Goal: Information Seeking & Learning: Learn about a topic

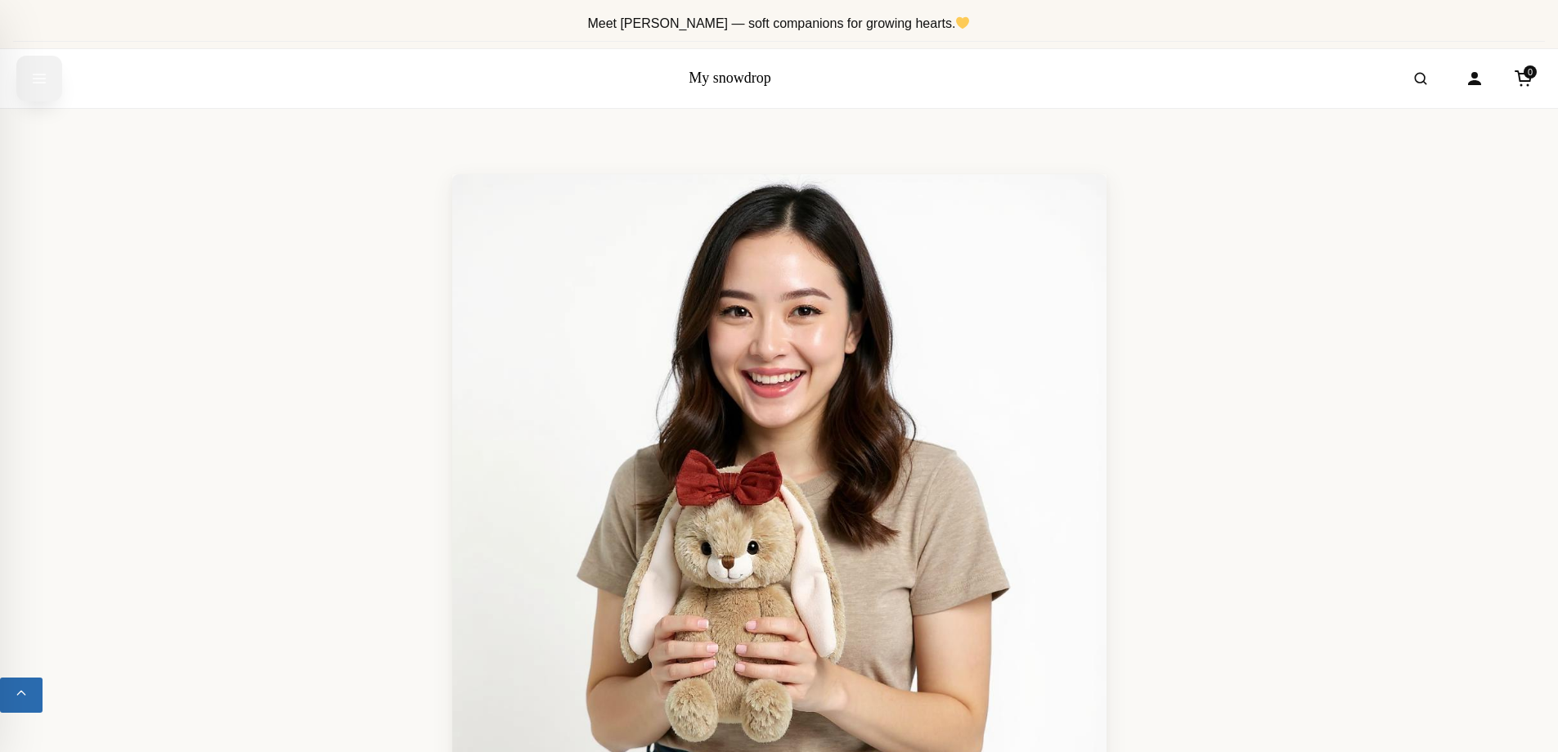
click at [38, 75] on icon "Open menu" at bounding box center [39, 78] width 16 height 29
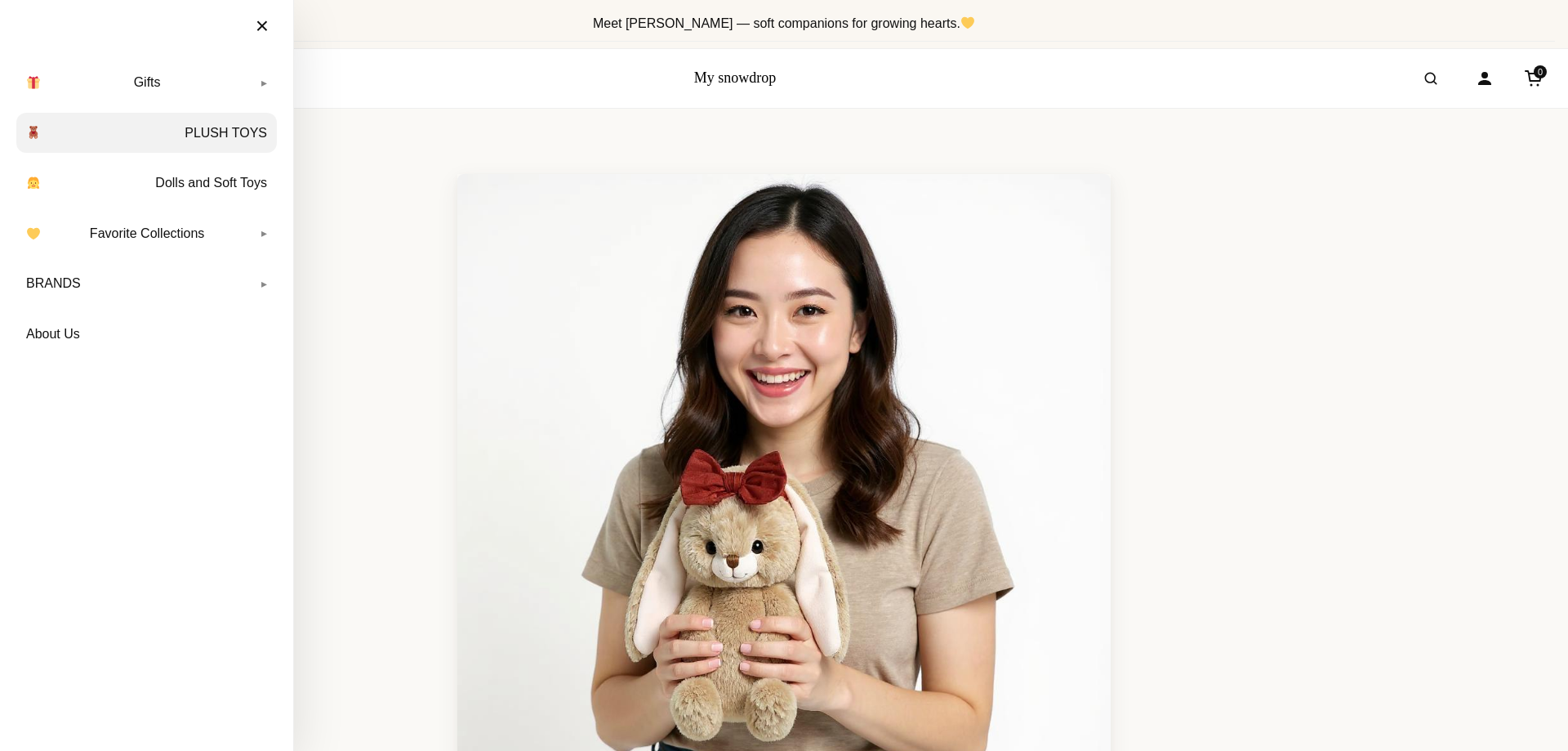
click at [222, 136] on link "PLUSH TOYS" at bounding box center [146, 133] width 261 height 41
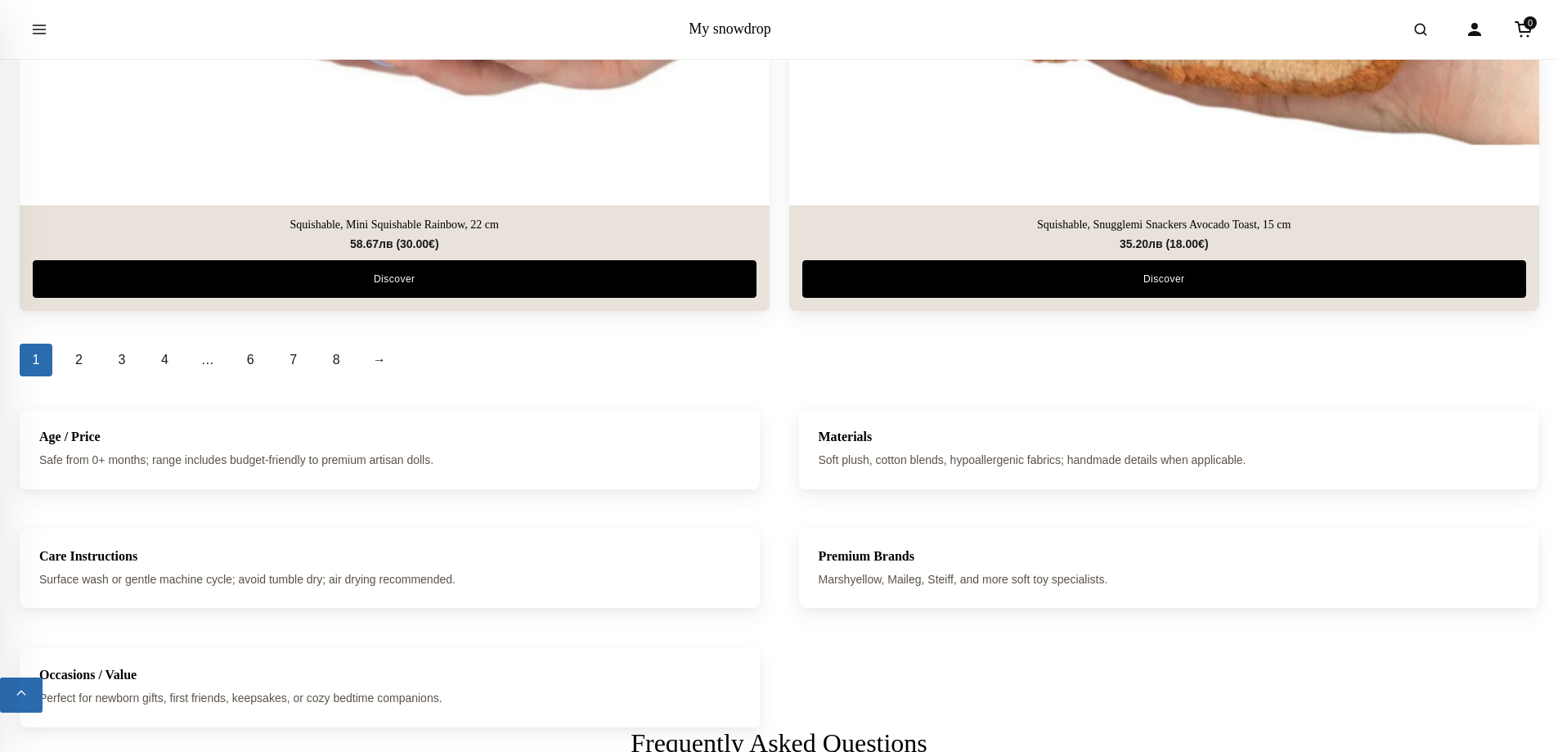
scroll to position [7090, 0]
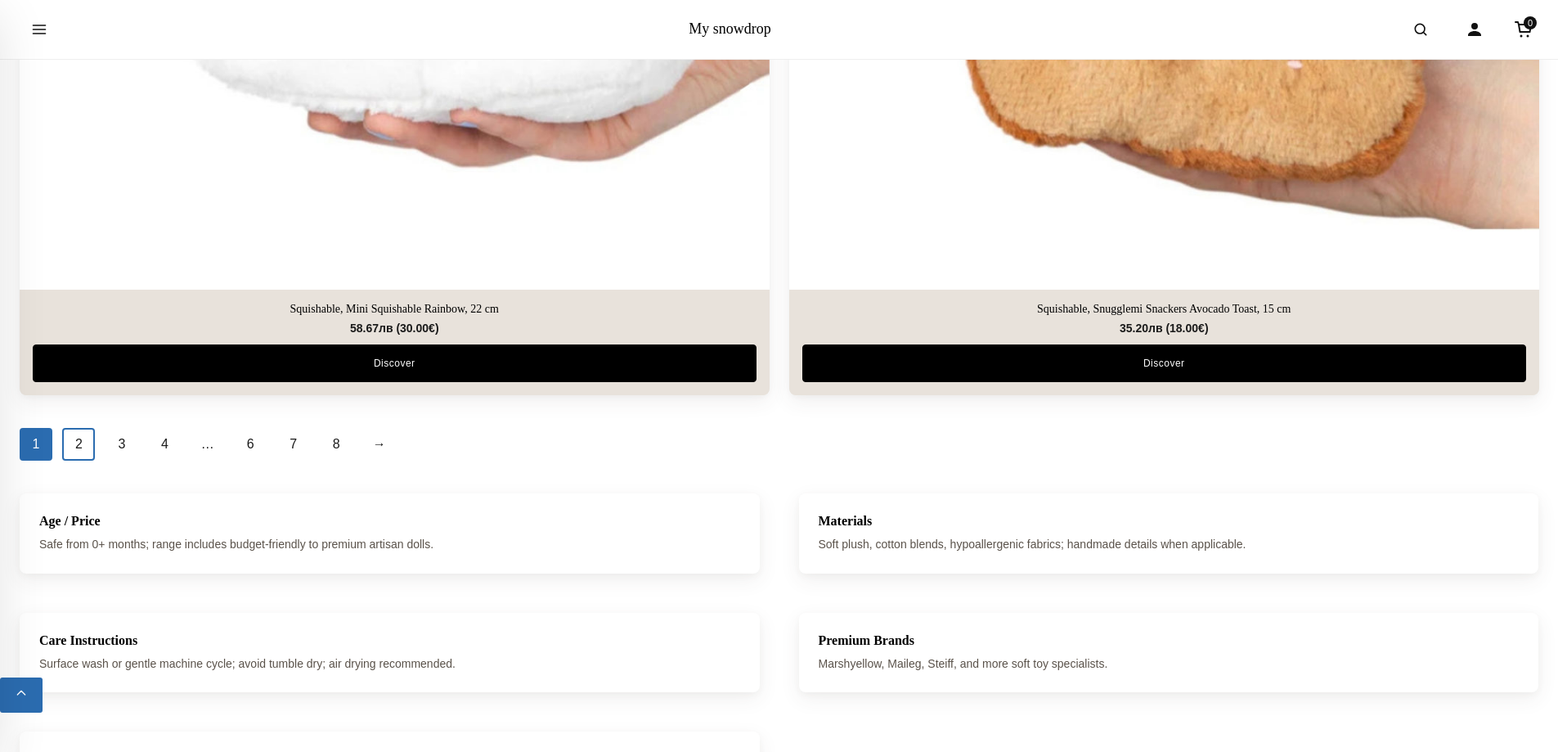
click at [81, 438] on link "2" at bounding box center [78, 444] width 33 height 33
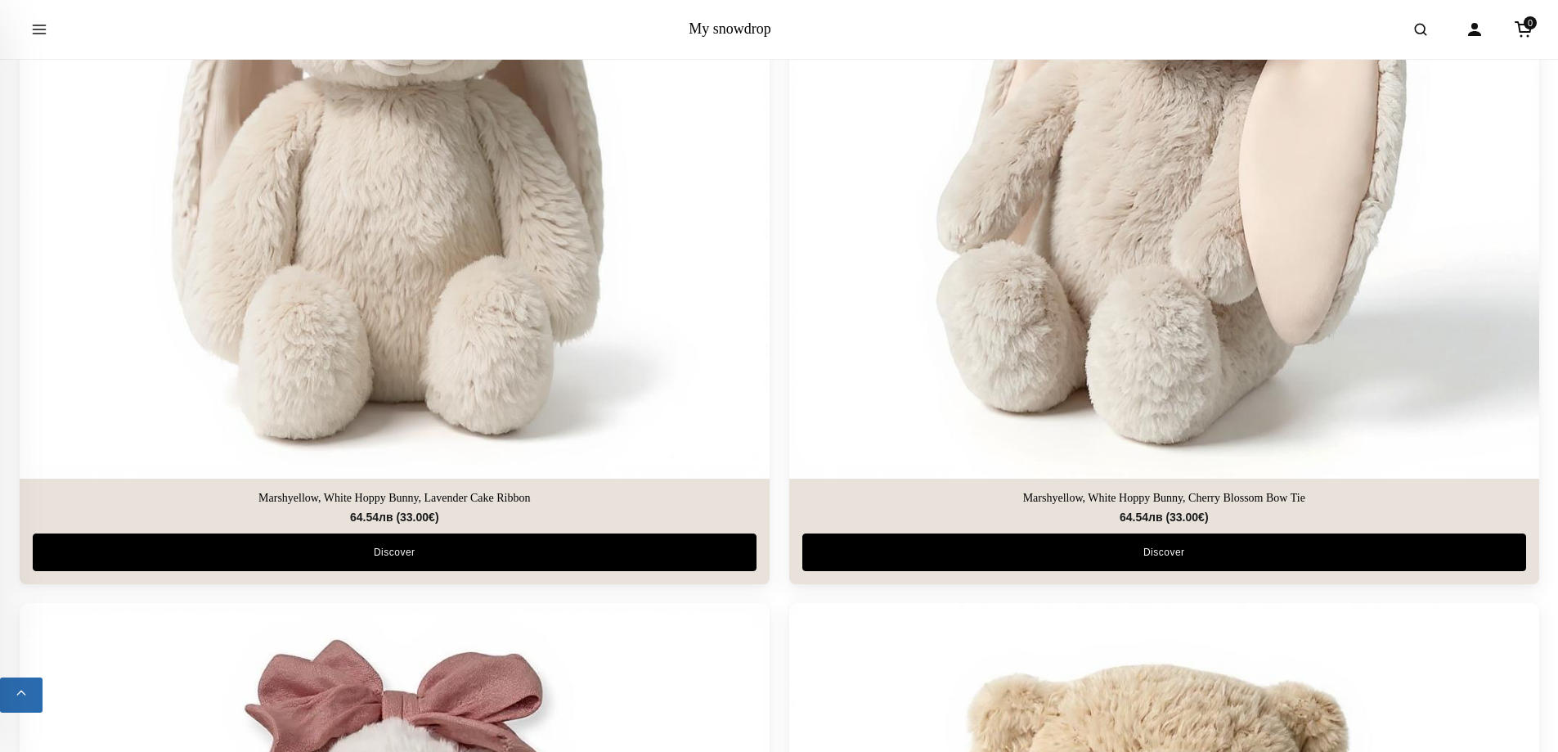
scroll to position [7090, 0]
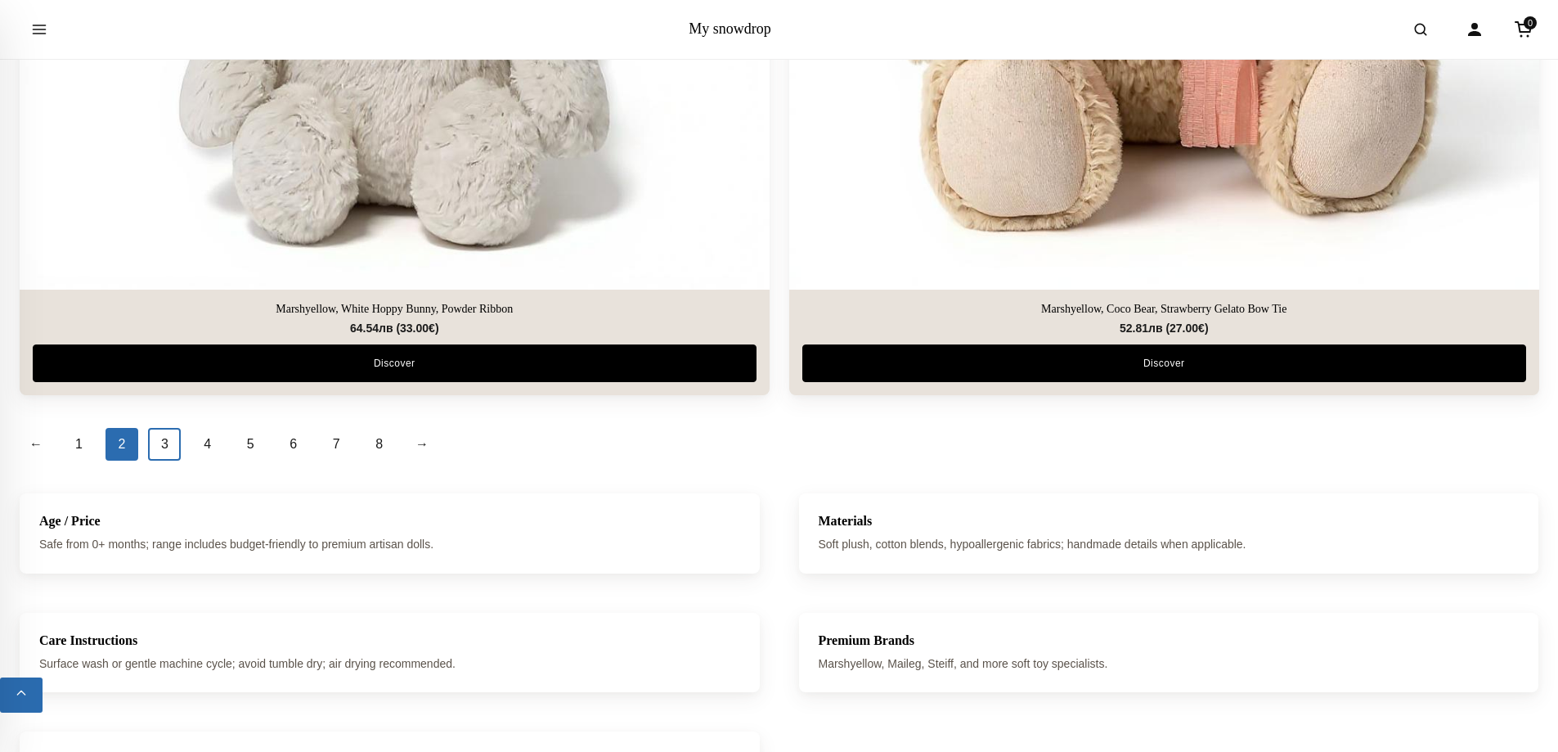
click at [162, 449] on link "3" at bounding box center [164, 444] width 33 height 33
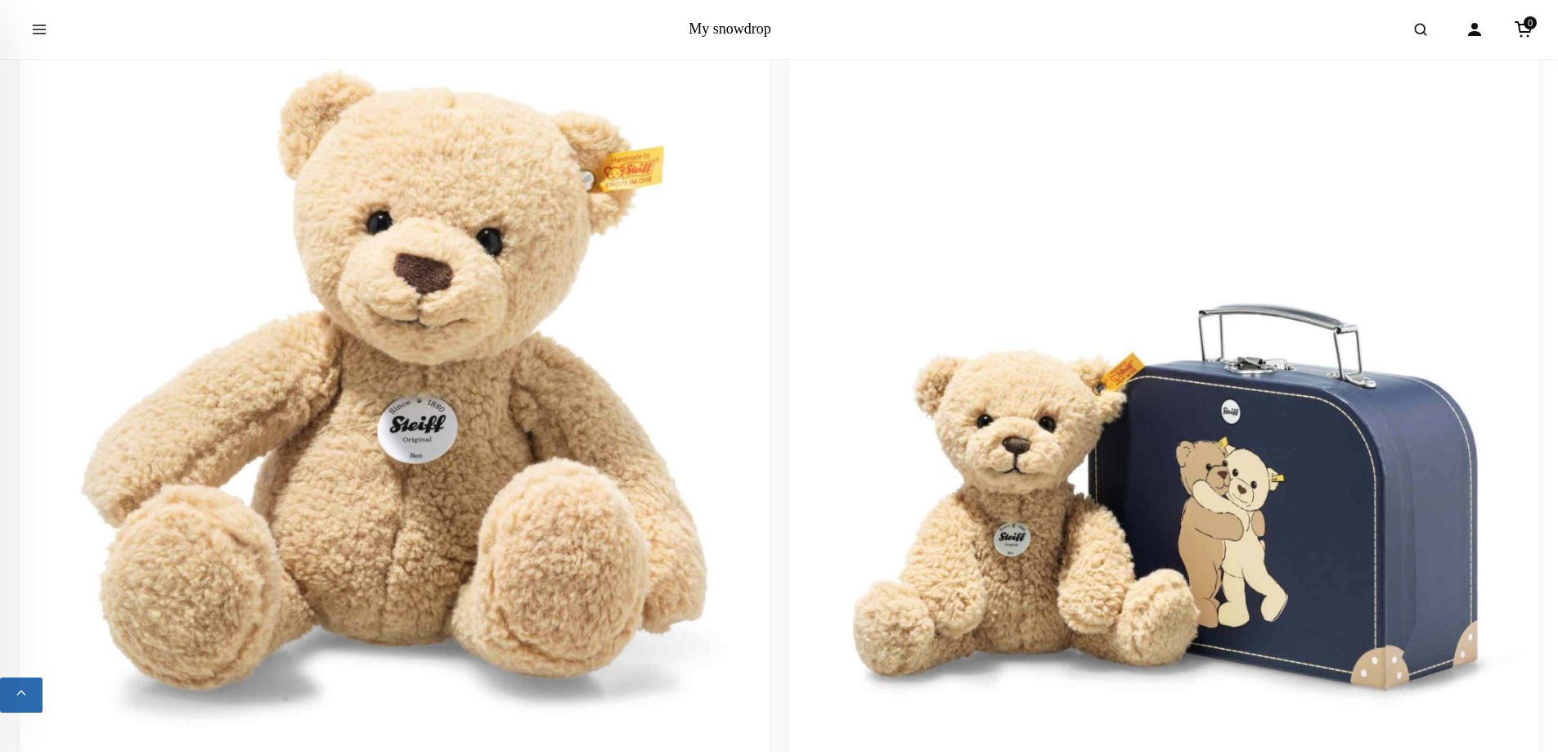
scroll to position [5317, 0]
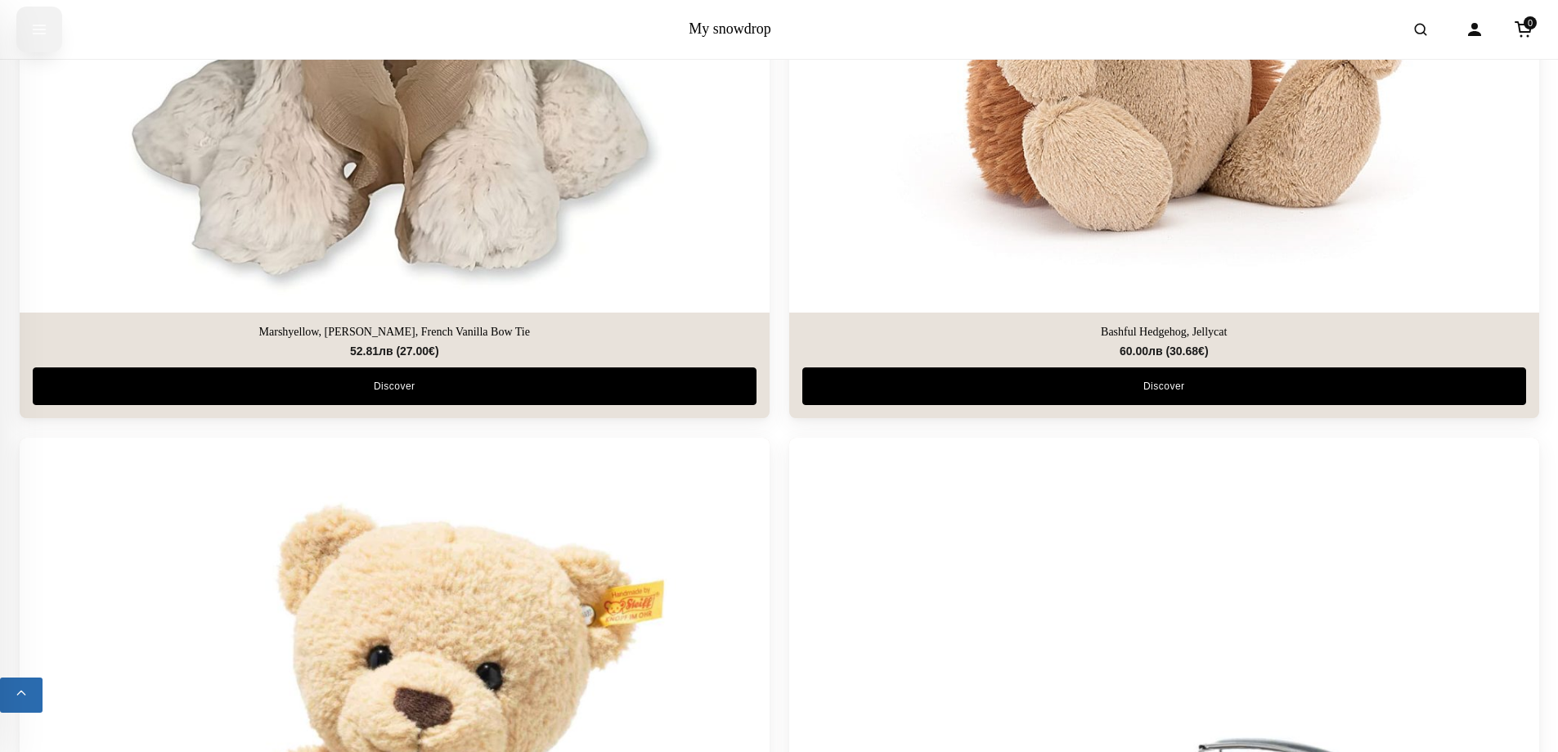
click at [42, 34] on icon "Open menu" at bounding box center [39, 29] width 16 height 29
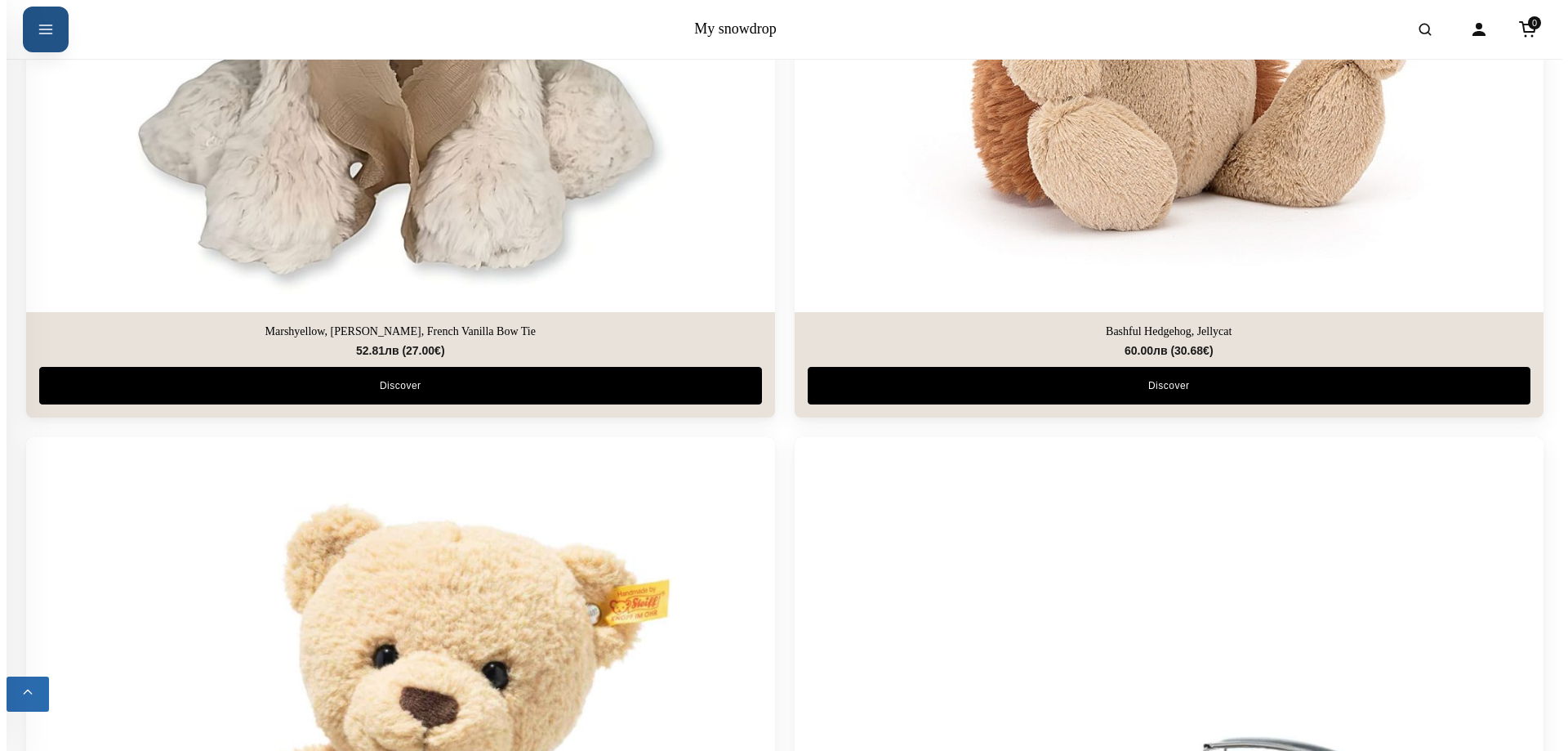
scroll to position [5341, 0]
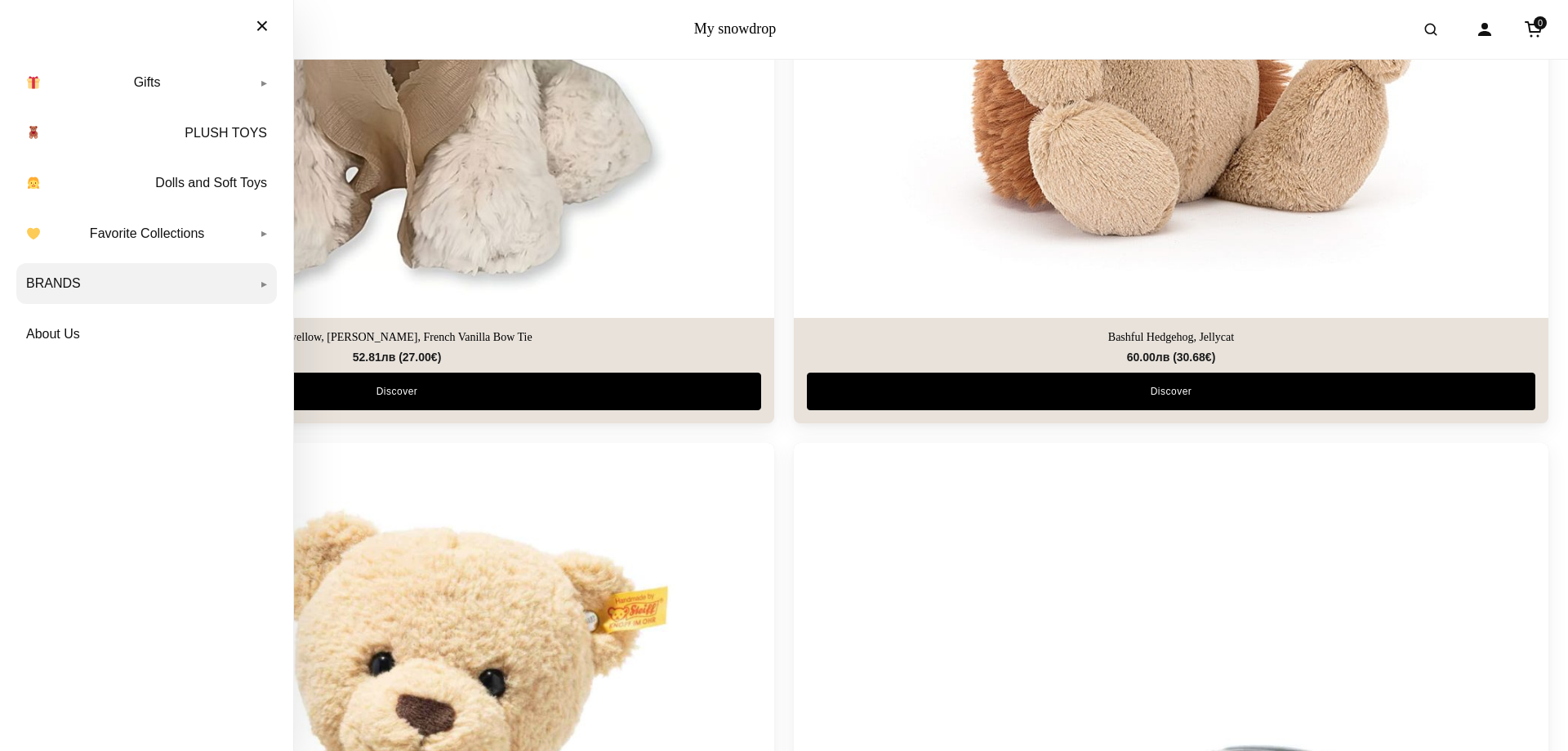
click at [266, 285] on link "BRANDS" at bounding box center [146, 283] width 261 height 41
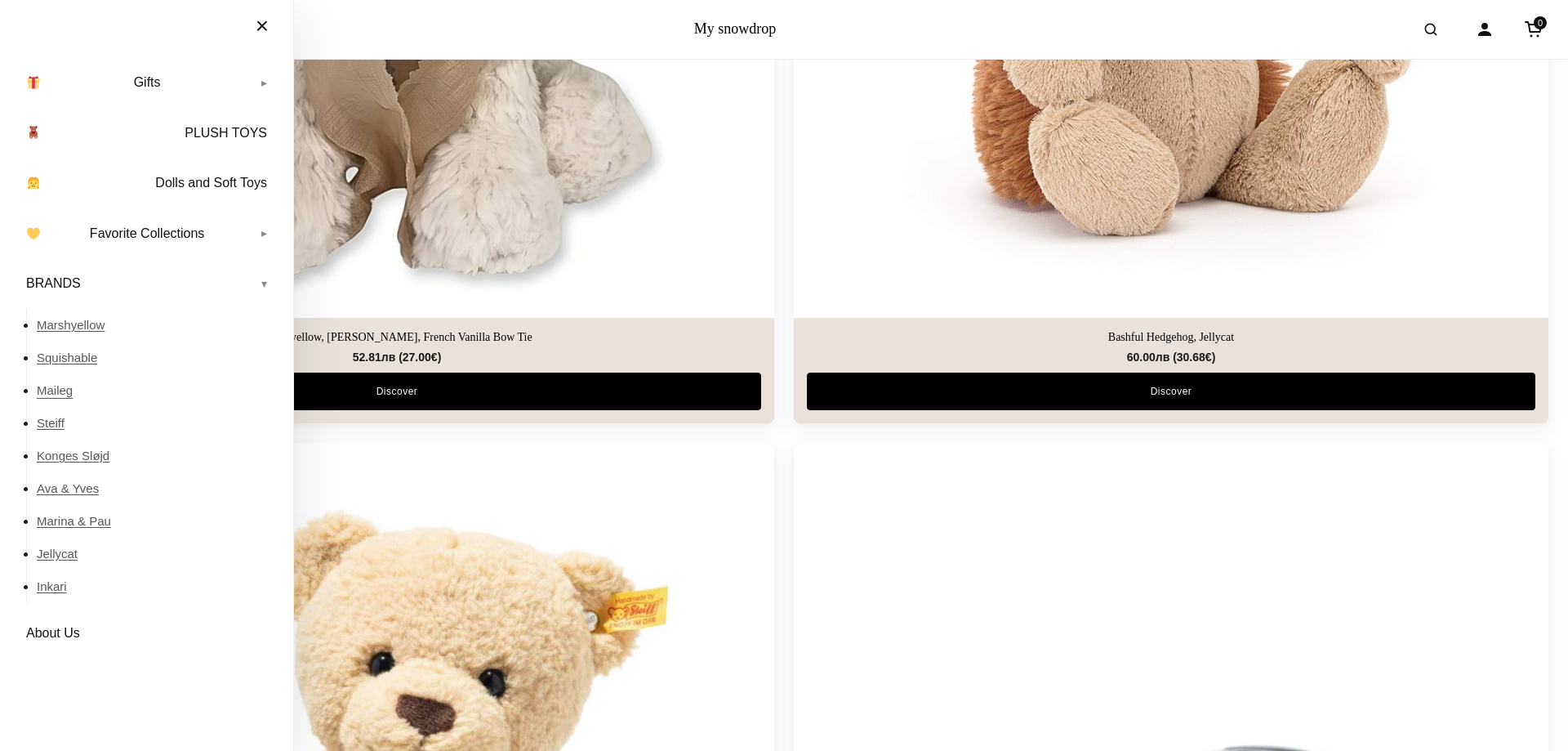
click at [61, 392] on link "Maileg" at bounding box center [157, 390] width 240 height 33
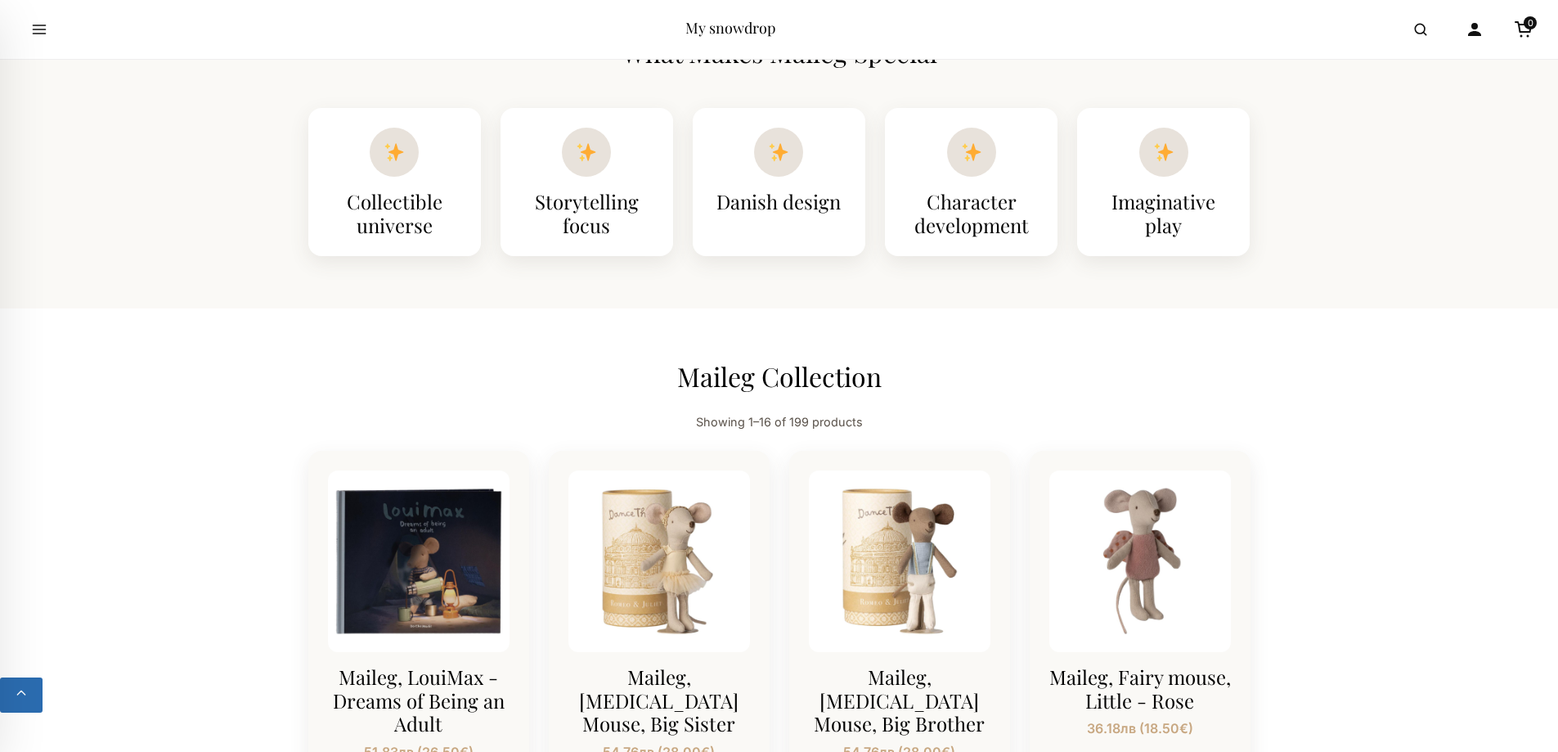
scroll to position [1418, 0]
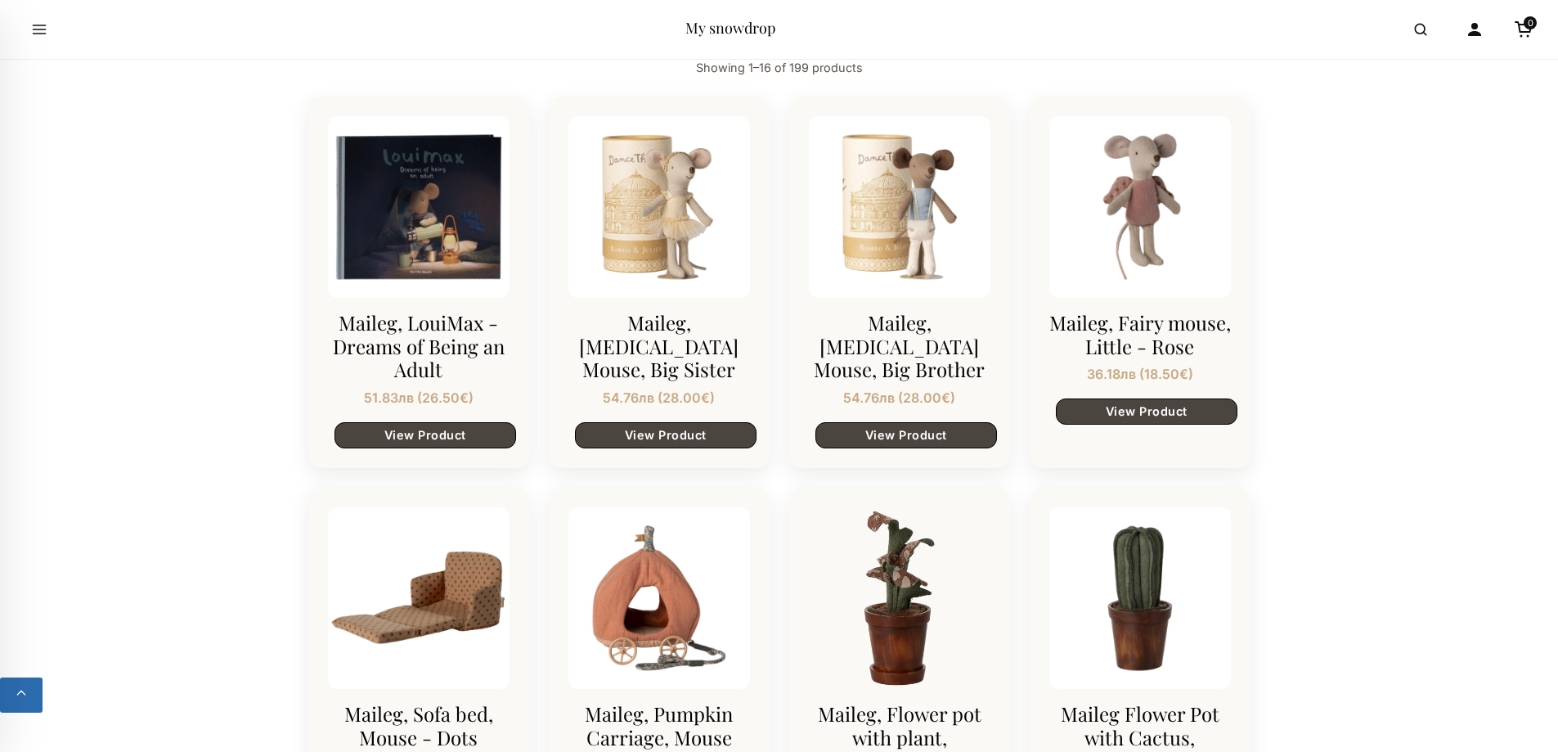
click at [652, 243] on div at bounding box center [660, 207] width 182 height 182
click at [645, 333] on h3 "Maileg, [MEDICAL_DATA] Mouse, Big Sister" at bounding box center [660, 346] width 182 height 70
click at [649, 229] on div at bounding box center [660, 207] width 182 height 182
click at [645, 443] on link "View Product" at bounding box center [666, 434] width 182 height 26
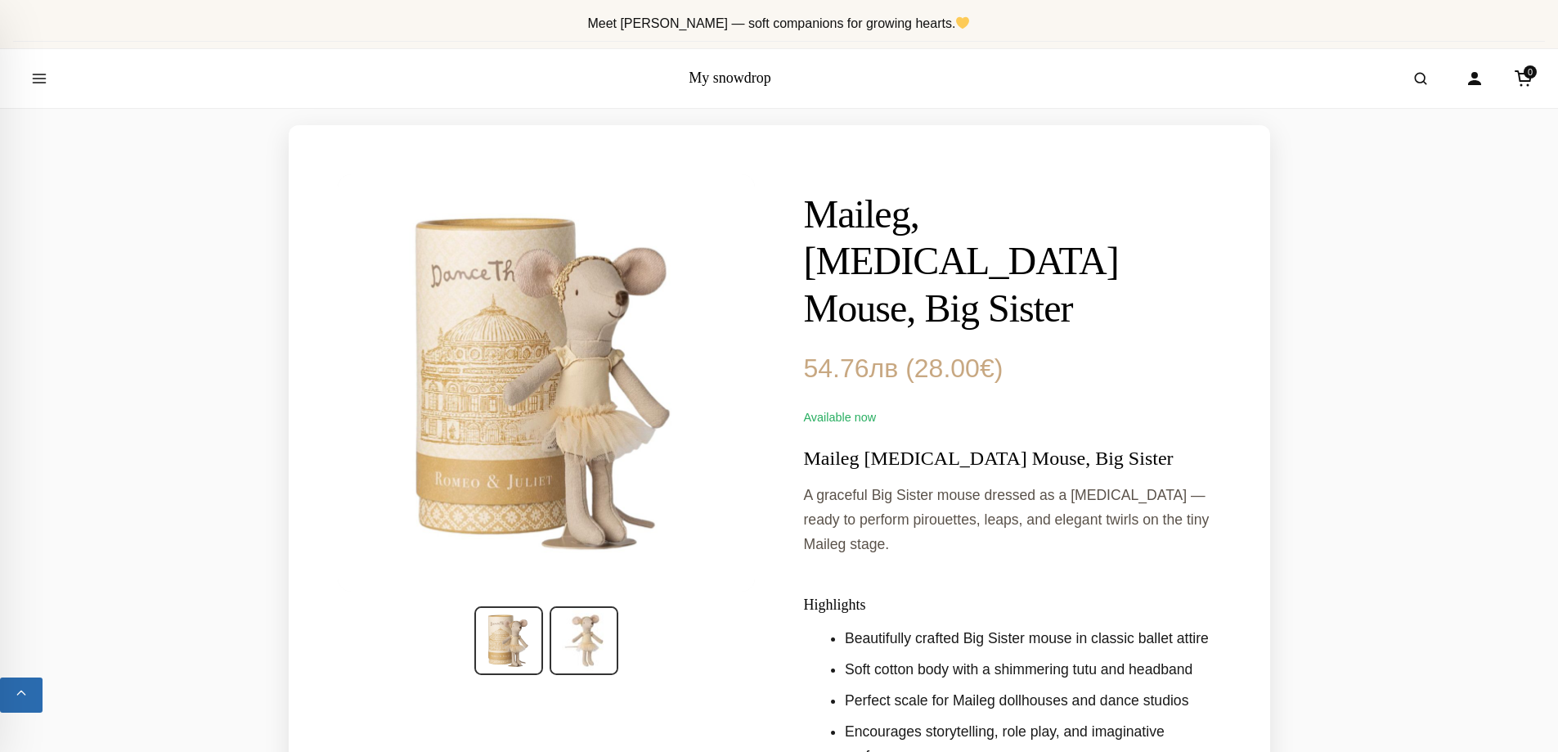
click at [564, 651] on img at bounding box center [584, 640] width 69 height 69
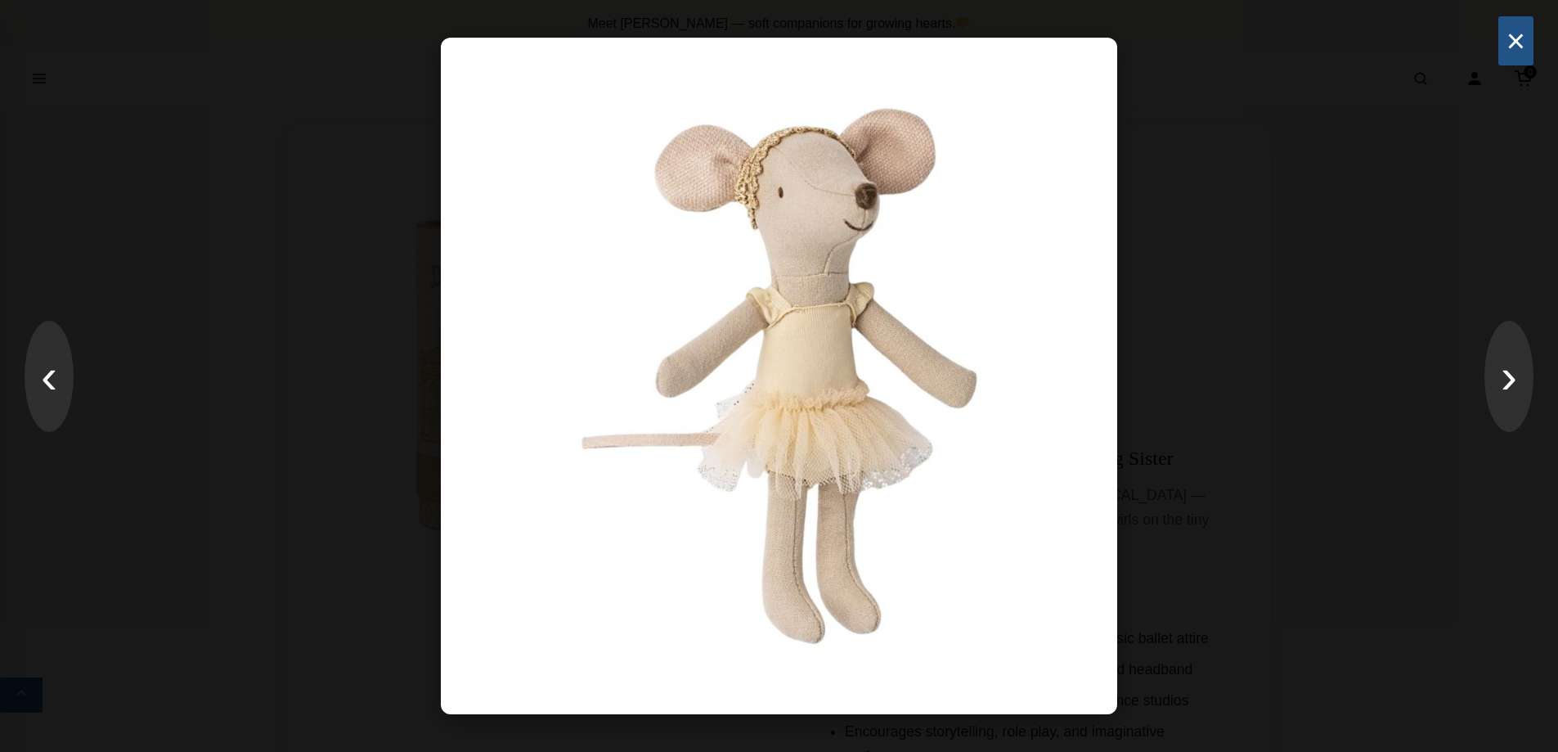
click at [1529, 47] on button "×" at bounding box center [1516, 40] width 35 height 49
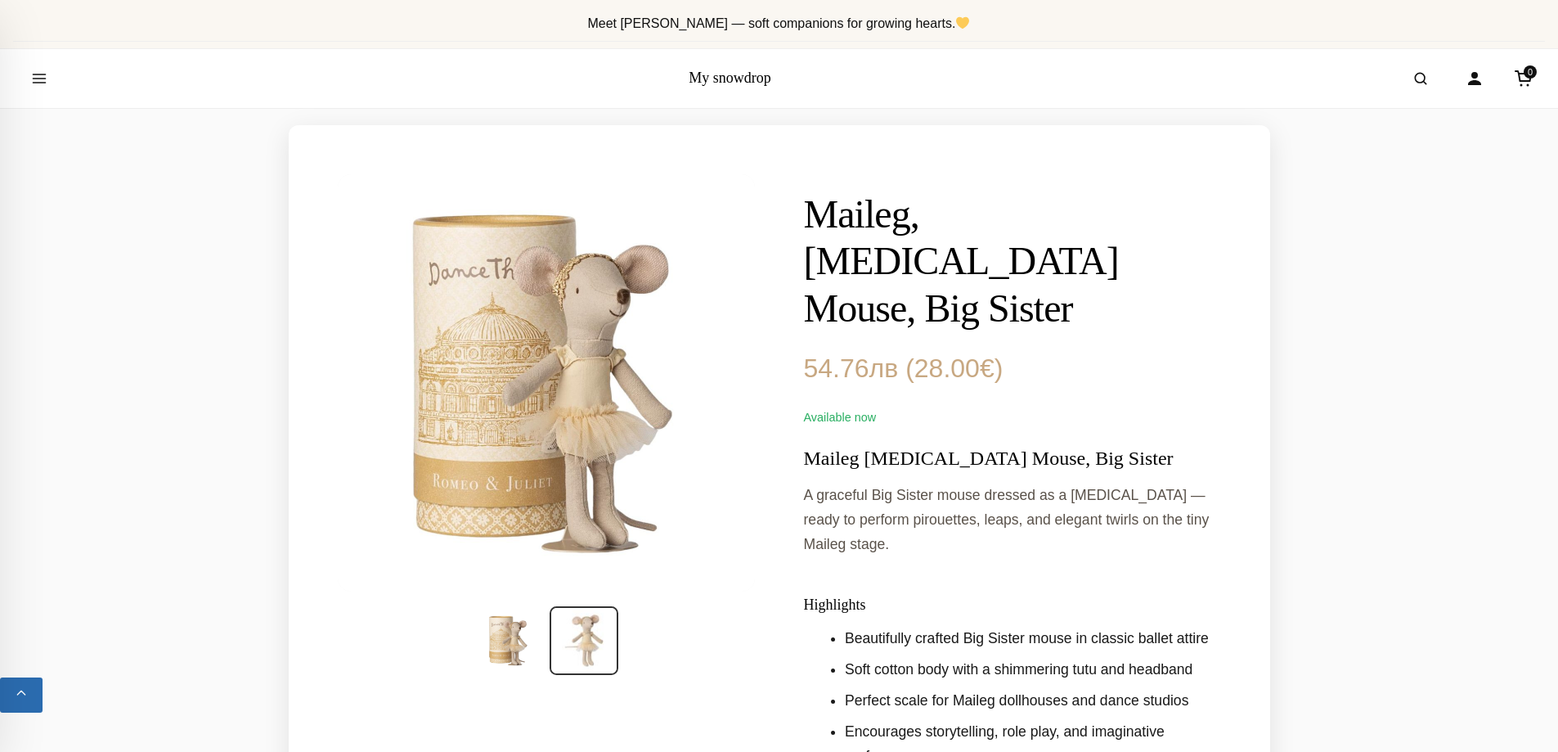
click at [591, 425] on img at bounding box center [545, 381] width 425 height 425
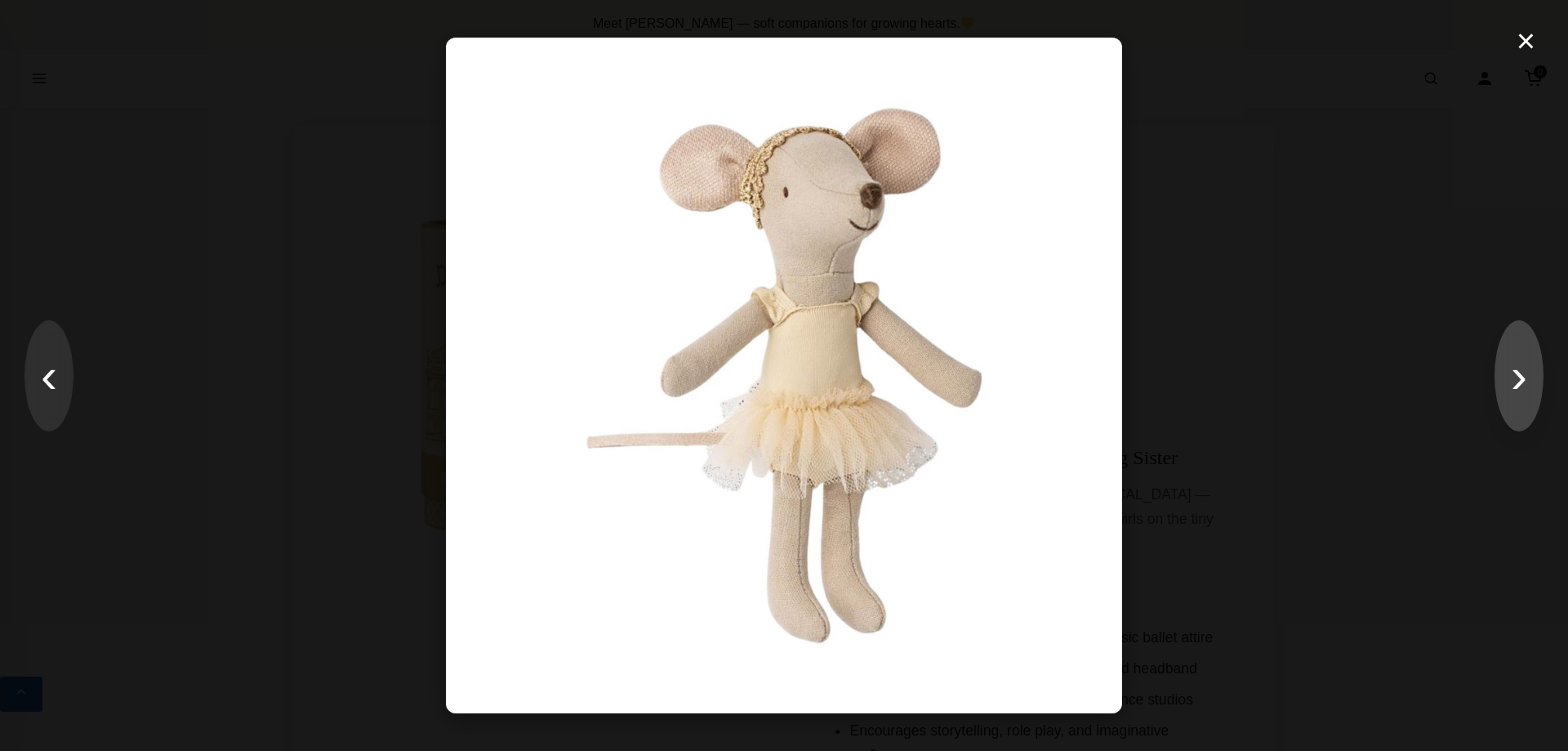
click at [1512, 392] on button "›" at bounding box center [1518, 376] width 49 height 111
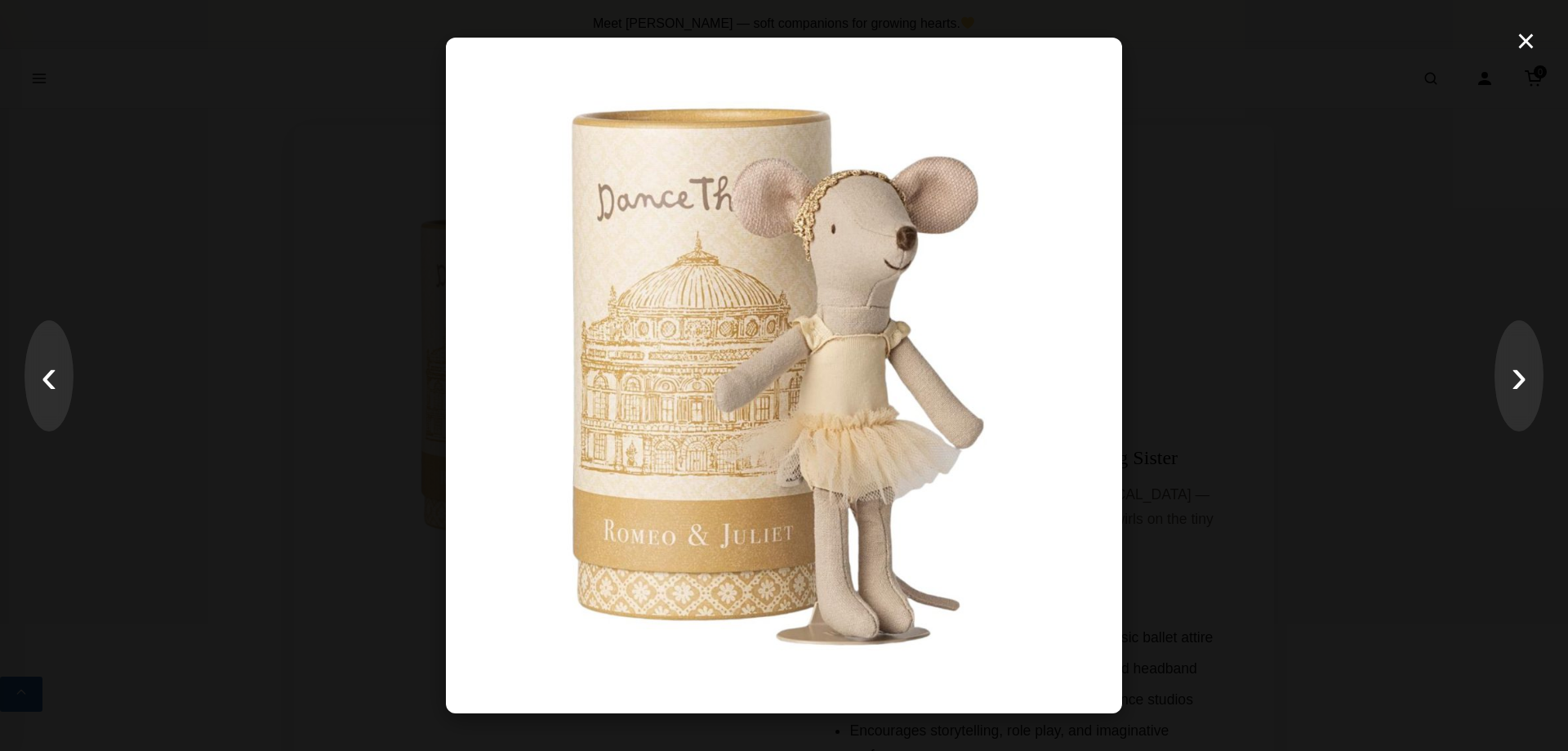
click at [825, 337] on img at bounding box center [784, 376] width 675 height 675
click at [1521, 368] on button "›" at bounding box center [1518, 376] width 49 height 111
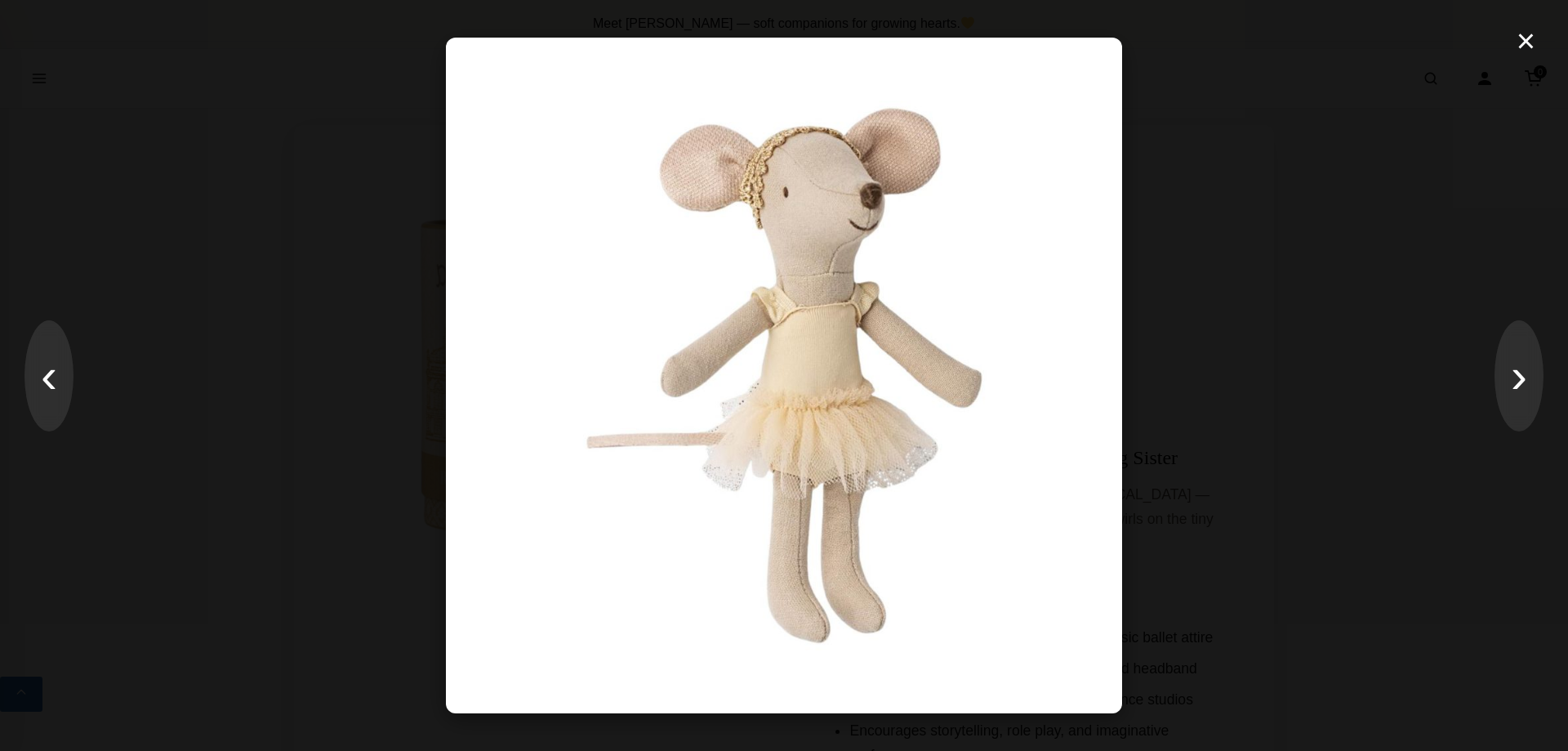
click at [883, 309] on img at bounding box center [784, 376] width 675 height 675
click at [1523, 44] on button "×" at bounding box center [1525, 40] width 35 height 49
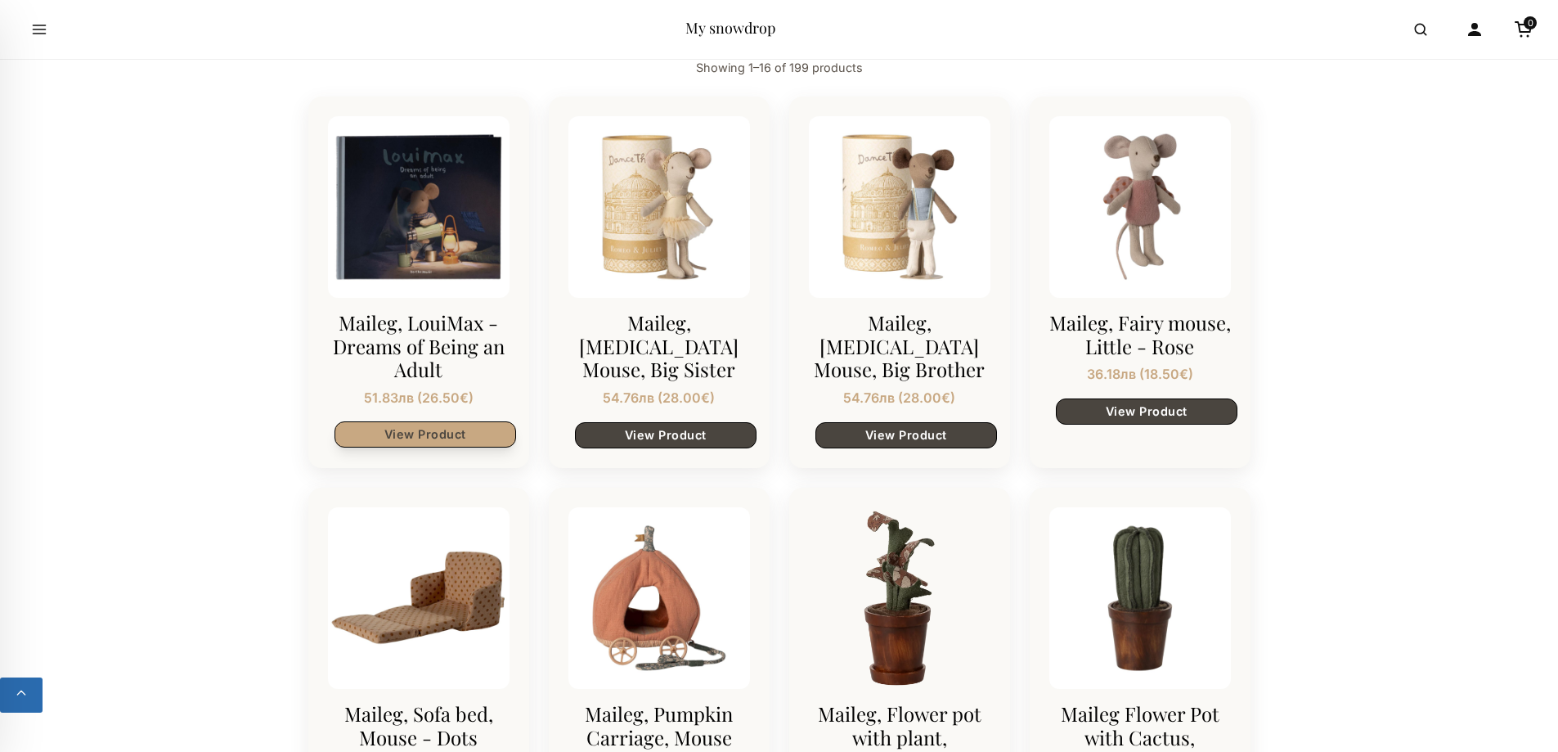
click at [433, 439] on link "View Product" at bounding box center [426, 434] width 182 height 26
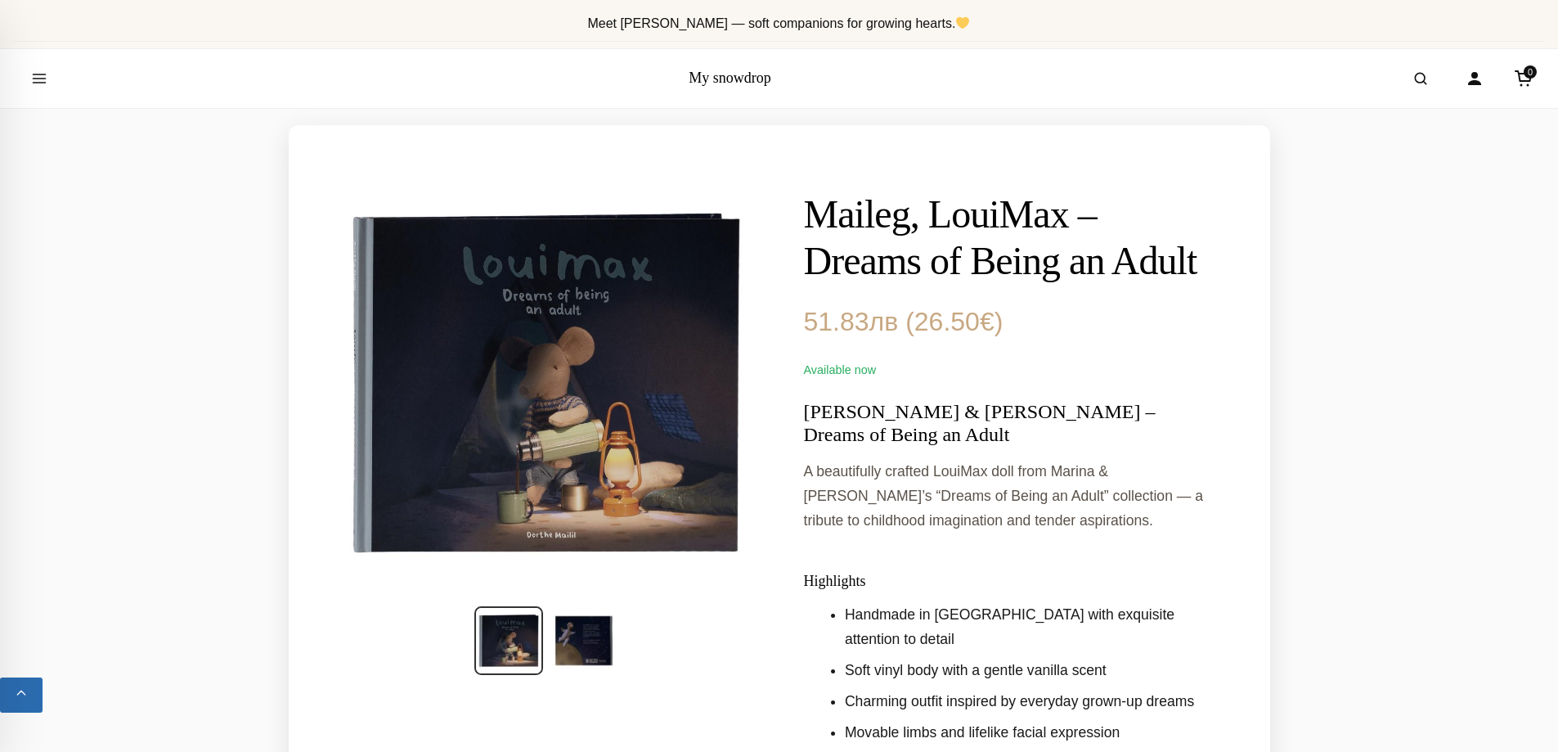
click at [484, 395] on img at bounding box center [545, 381] width 425 height 425
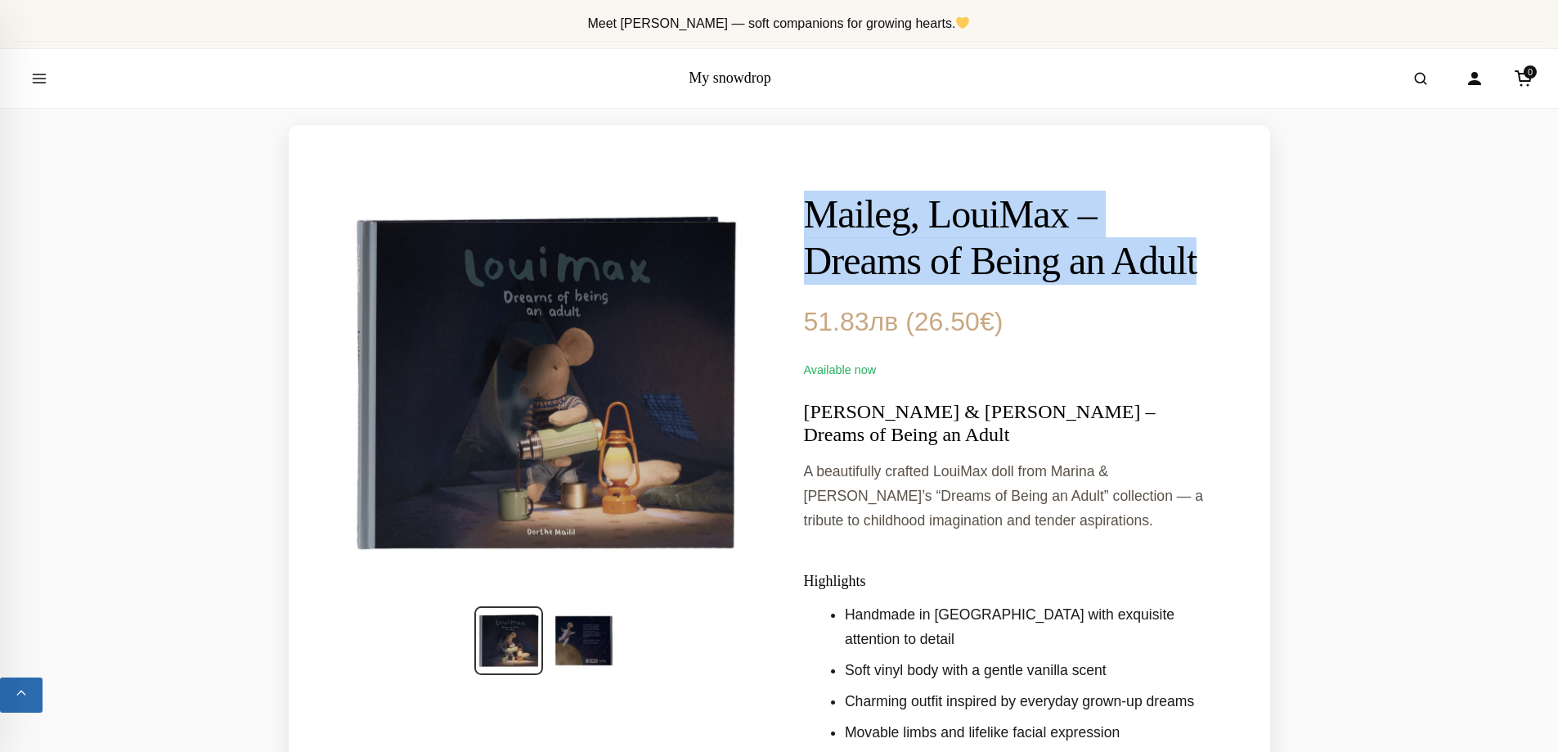
drag, startPoint x: 806, startPoint y: 211, endPoint x: 1137, endPoint y: 290, distance: 340.7
click at [1137, 285] on h1 "Maileg, LouiMax – Dreams of Being an Adult" at bounding box center [1012, 238] width 417 height 94
copy h1 "Maileg, LouiMax – Dreams of Being an Adult"
click at [578, 640] on img at bounding box center [584, 640] width 69 height 69
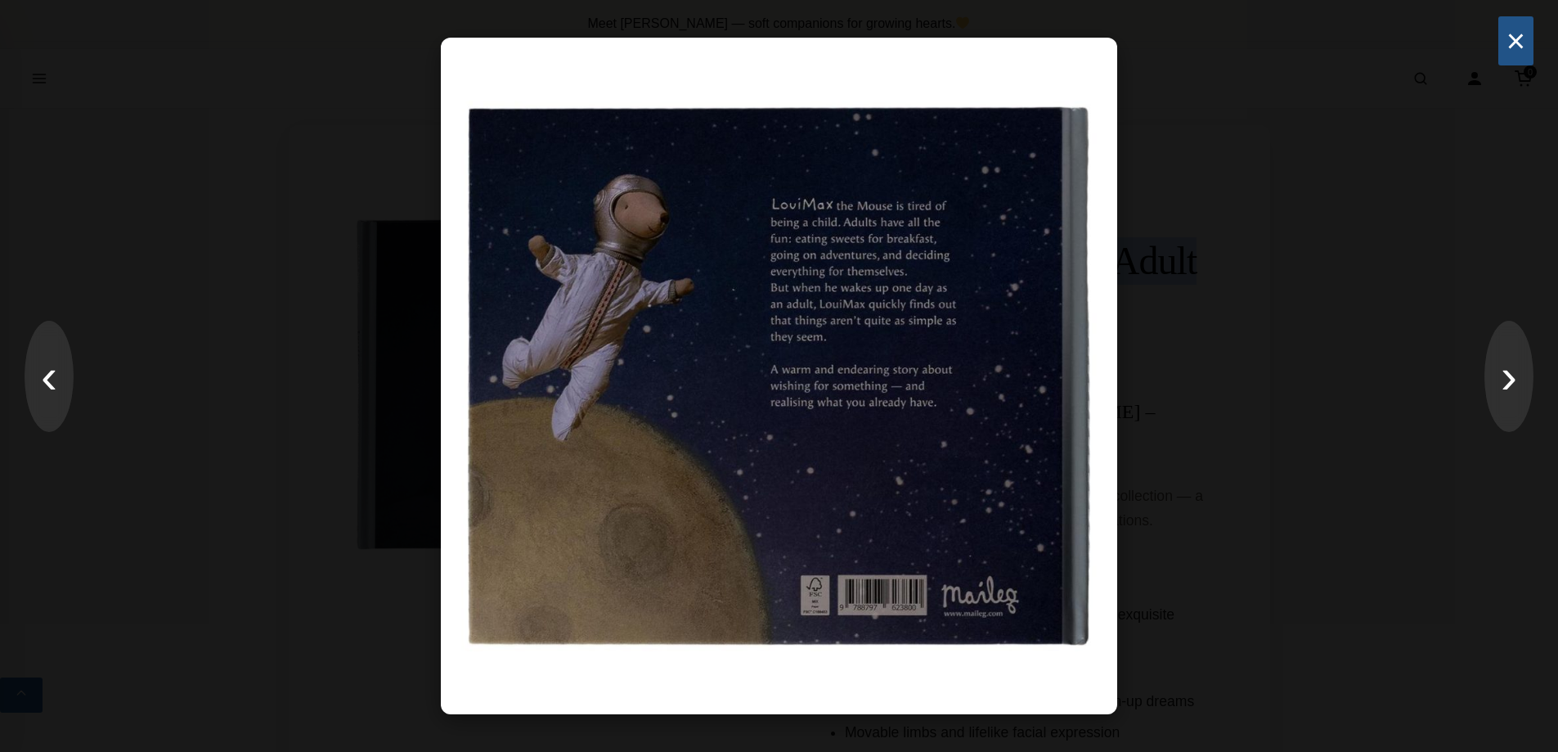
click at [1514, 38] on button "×" at bounding box center [1516, 40] width 35 height 49
